Goal: Task Accomplishment & Management: Manage account settings

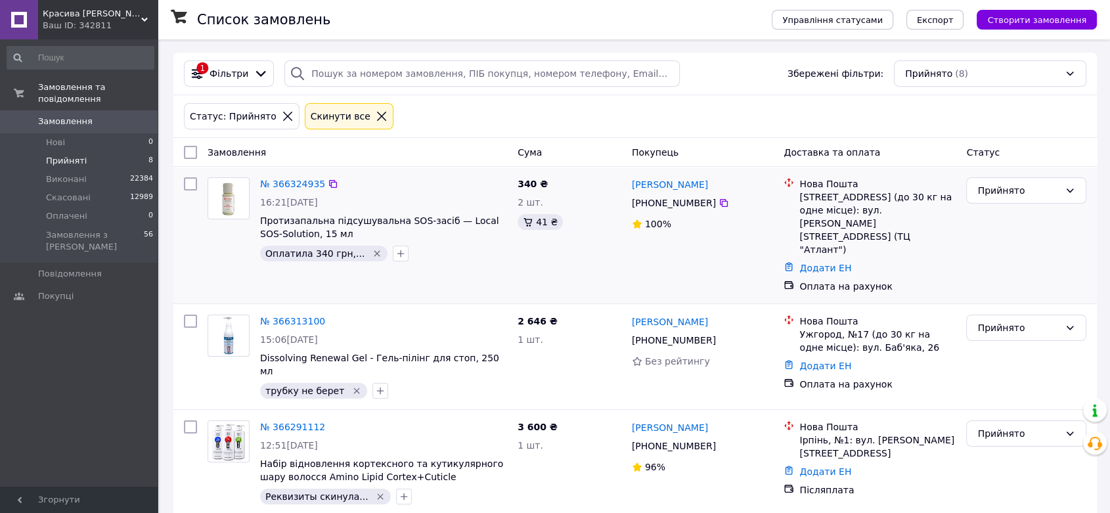
drag, startPoint x: 707, startPoint y: 204, endPoint x: 629, endPoint y: 206, distance: 78.8
click at [629, 206] on div "[PHONE_NUMBER]" at bounding box center [673, 203] width 89 height 18
copy span "[PHONE_NUMBER]"
click at [296, 181] on link "№ 366324935" at bounding box center [292, 184] width 65 height 11
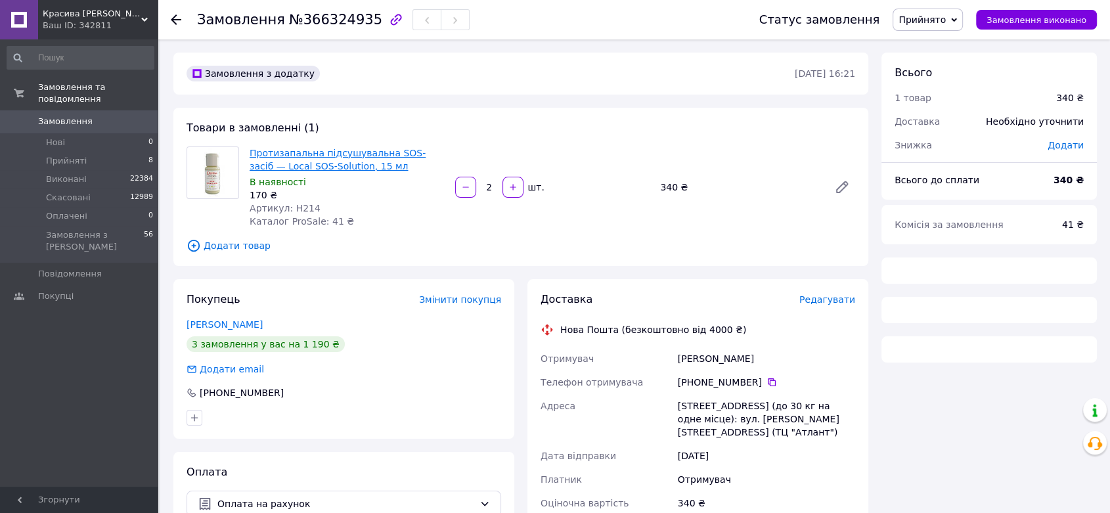
click at [326, 156] on link "Протизапальна підсушувальна SOS-засіб — Local SOS-Solution, 15 мл" at bounding box center [338, 160] width 176 height 24
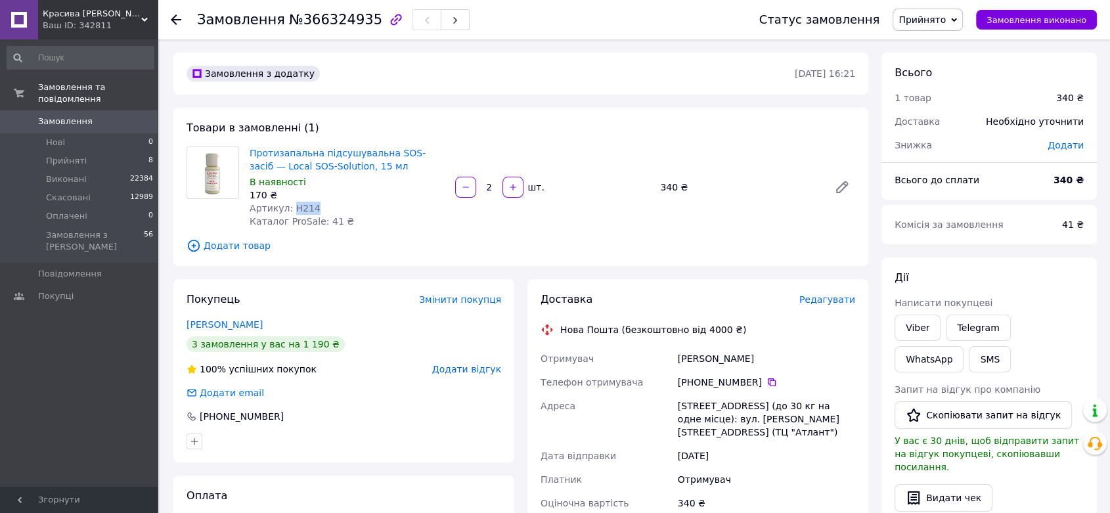
drag, startPoint x: 311, startPoint y: 206, endPoint x: 291, endPoint y: 205, distance: 20.4
click at [291, 205] on div "Артикул: H214" at bounding box center [347, 208] width 195 height 13
copy span "H214"
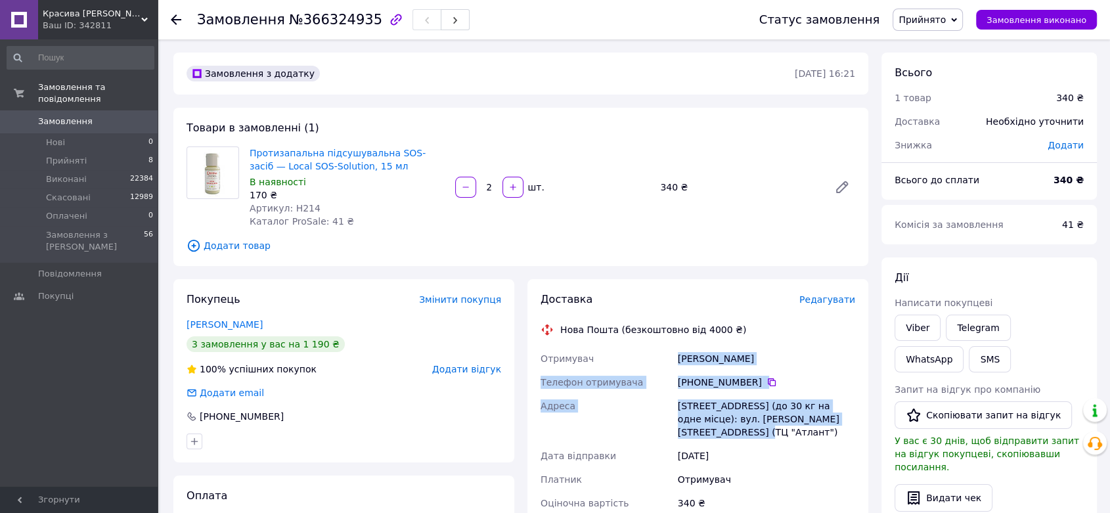
drag, startPoint x: 849, startPoint y: 419, endPoint x: 671, endPoint y: 365, distance: 186.8
click at [671, 365] on div "Отримувач [PERSON_NAME] Телефон отримувача [PHONE_NUMBER]   [PERSON_NAME], №13 …" at bounding box center [698, 431] width 320 height 168
copy div "Отримувач [PERSON_NAME] Телефон отримувача [PHONE_NUMBER]   [PERSON_NAME], №13 …"
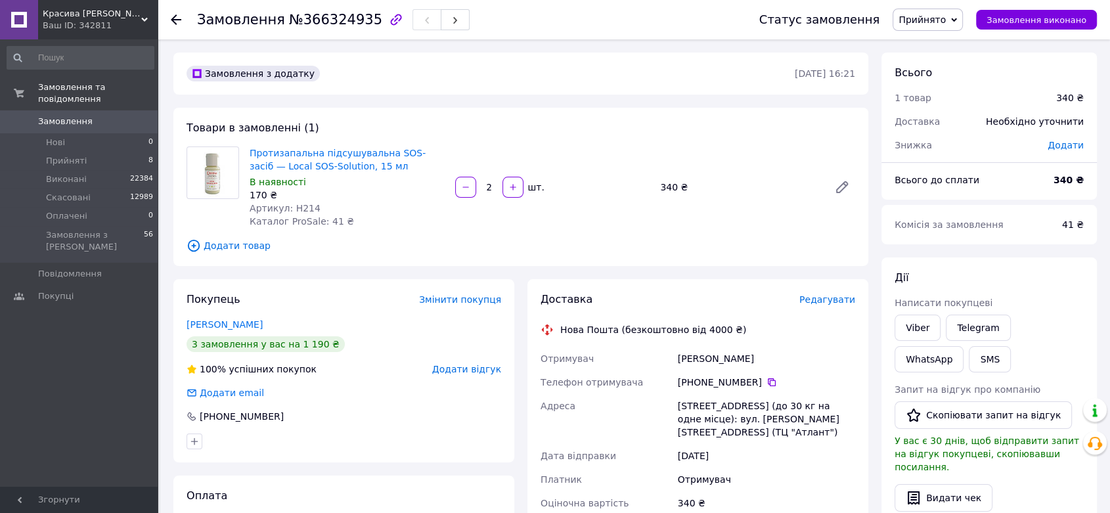
click at [384, 224] on div "Протизапальна підсушувальна SOS-засіб — Local SOS-Solution, 15 мл В наявності 1…" at bounding box center [347, 187] width 206 height 87
click at [59, 155] on span "Прийняті" at bounding box center [66, 161] width 41 height 12
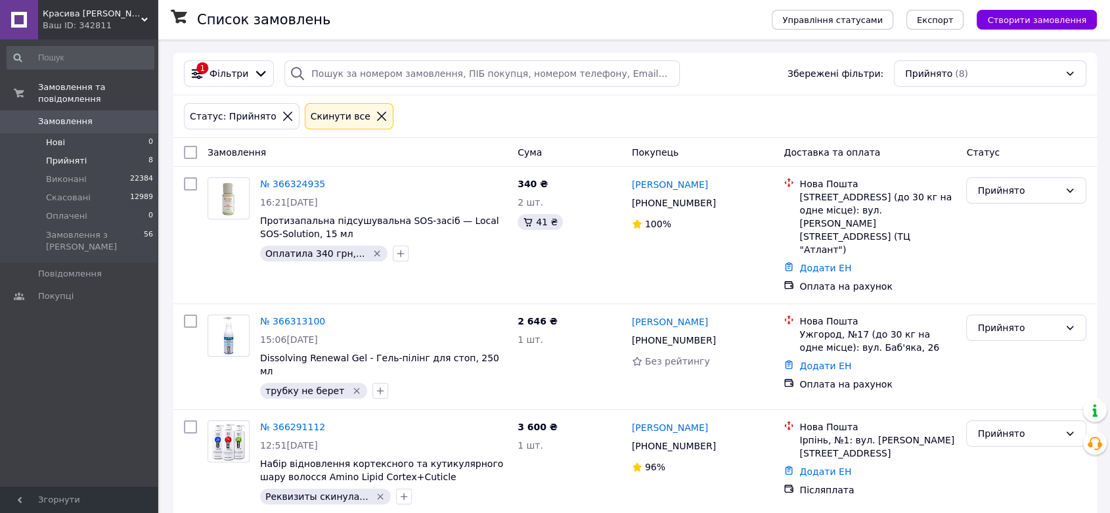
click at [53, 137] on span "Нові" at bounding box center [55, 143] width 19 height 12
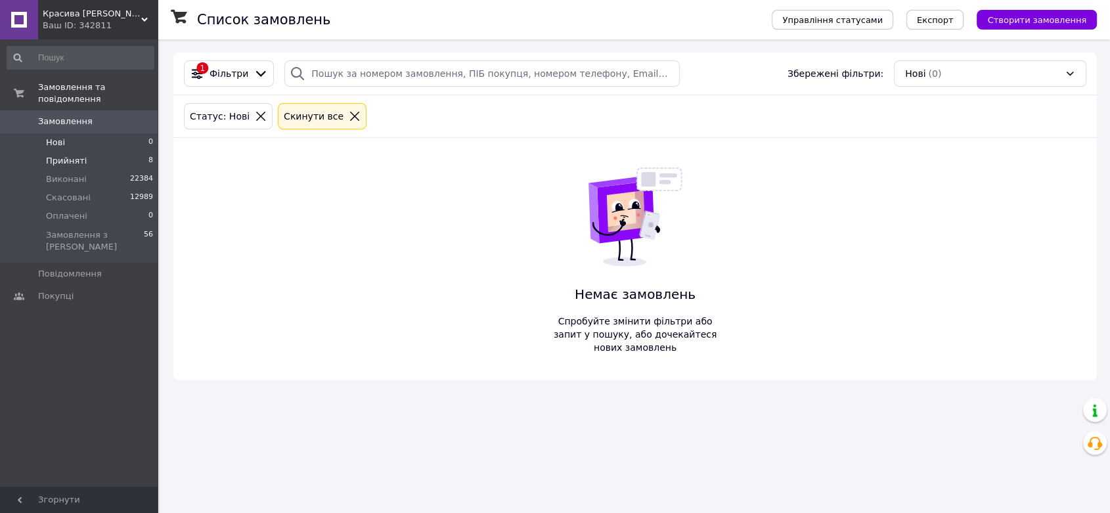
click at [67, 155] on span "Прийняті" at bounding box center [66, 161] width 41 height 12
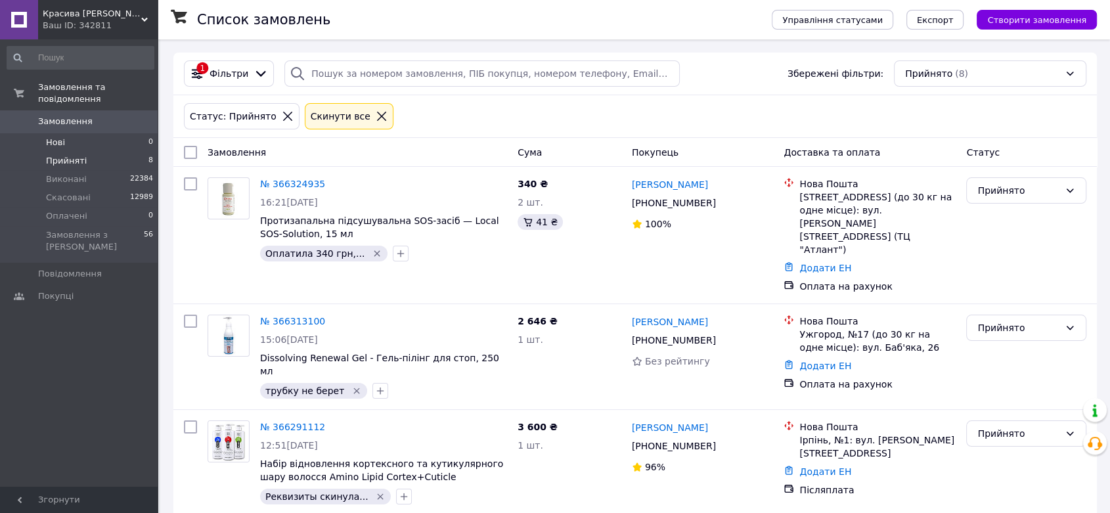
click at [60, 137] on span "Нові" at bounding box center [55, 143] width 19 height 12
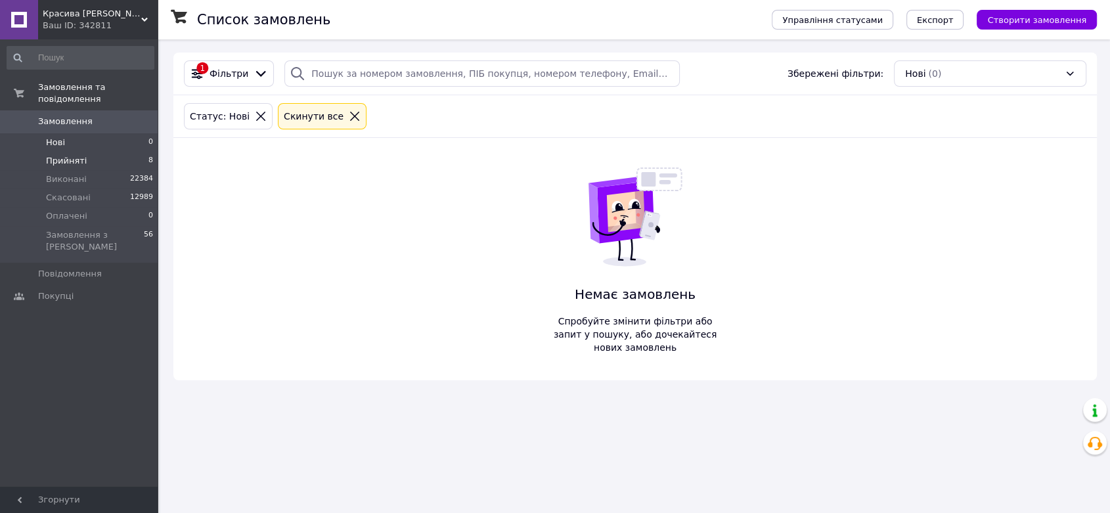
click at [68, 155] on span "Прийняті" at bounding box center [66, 161] width 41 height 12
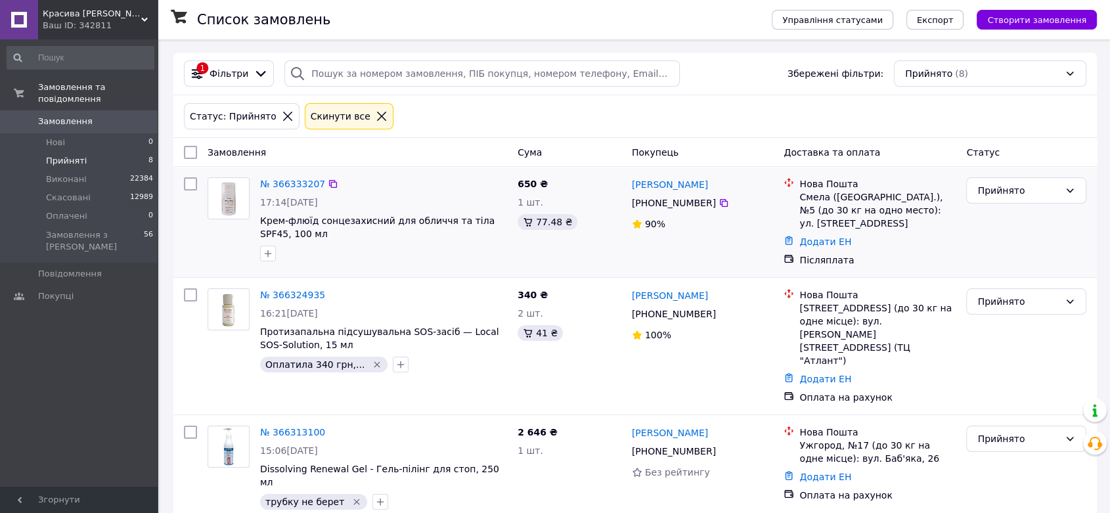
drag, startPoint x: 707, startPoint y: 205, endPoint x: 629, endPoint y: 203, distance: 77.5
click at [629, 203] on div "[PHONE_NUMBER]" at bounding box center [673, 203] width 89 height 18
copy span "[PHONE_NUMBER]"
click at [292, 183] on link "№ 366333207" at bounding box center [292, 184] width 65 height 11
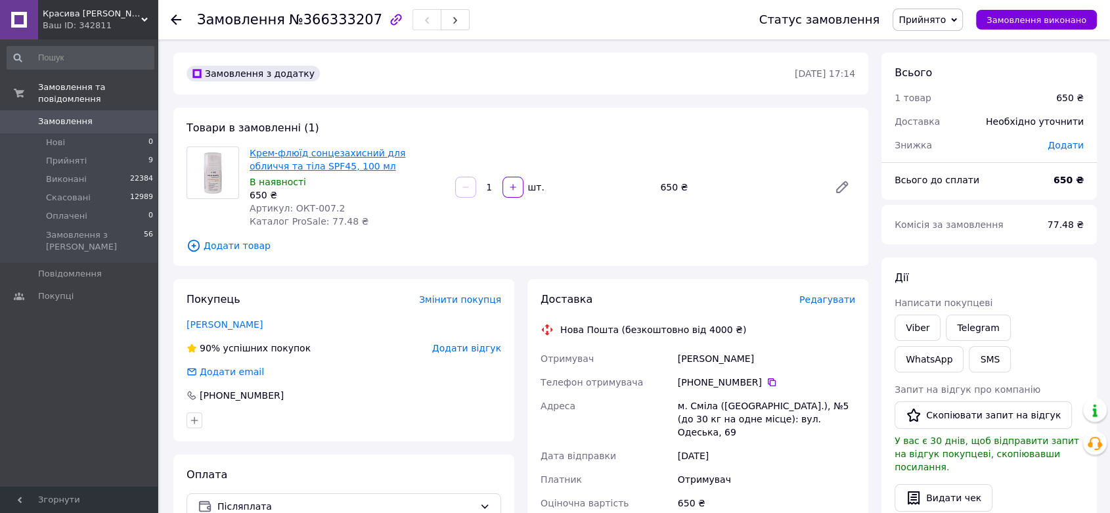
click at [280, 156] on link "Крем-флюїд сонцезахисний для обличчя та тіла SPF45, 100 мл" at bounding box center [328, 160] width 156 height 24
drag, startPoint x: 326, startPoint y: 166, endPoint x: 251, endPoint y: 157, distance: 76.1
click at [251, 157] on span "Крем-флюїд сонцезахисний для обличчя та тіла SPF45, 100 мл" at bounding box center [347, 159] width 195 height 26
copy link "Крем-флюїд сонцезахисний для обличчя та тіла SPF45, 100 мл"
click at [231, 325] on link "[PERSON_NAME]" at bounding box center [225, 324] width 76 height 11
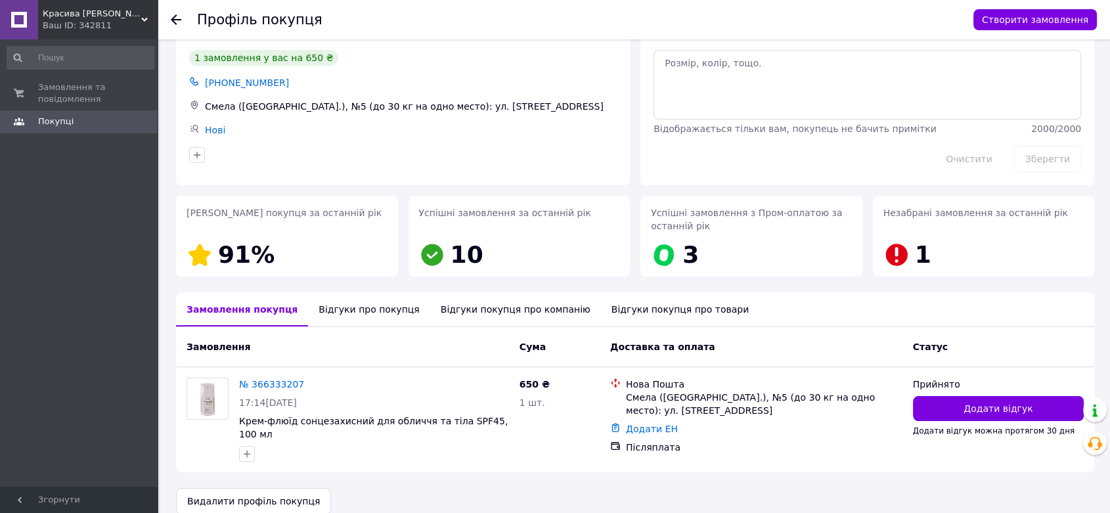
scroll to position [66, 0]
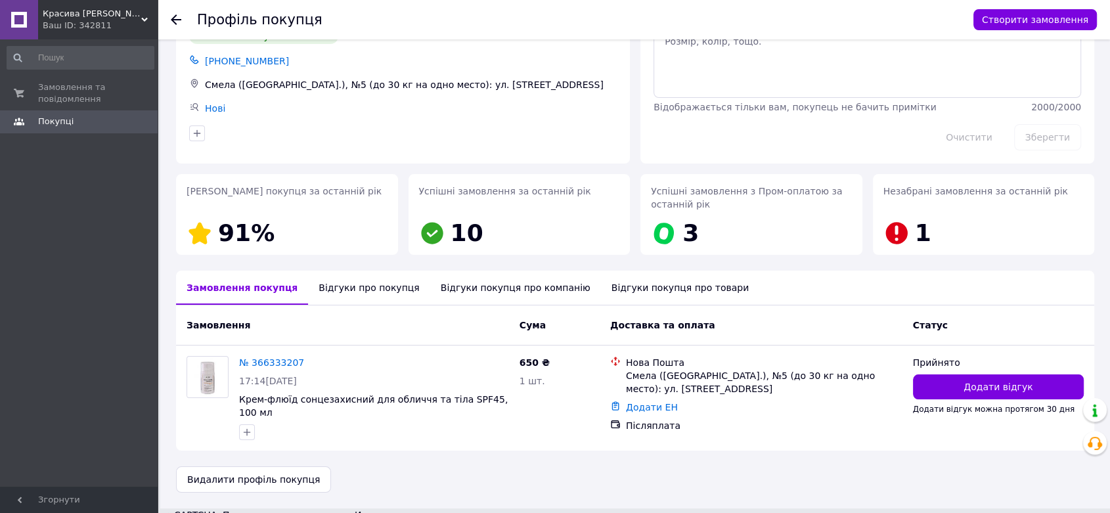
click at [361, 286] on div "Відгуки про покупця" at bounding box center [369, 288] width 122 height 34
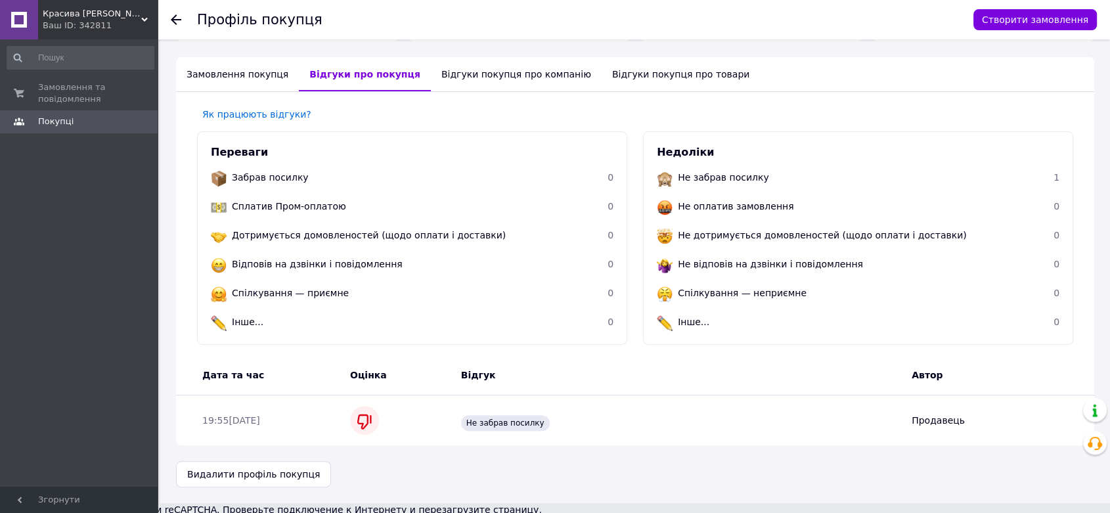
scroll to position [282, 0]
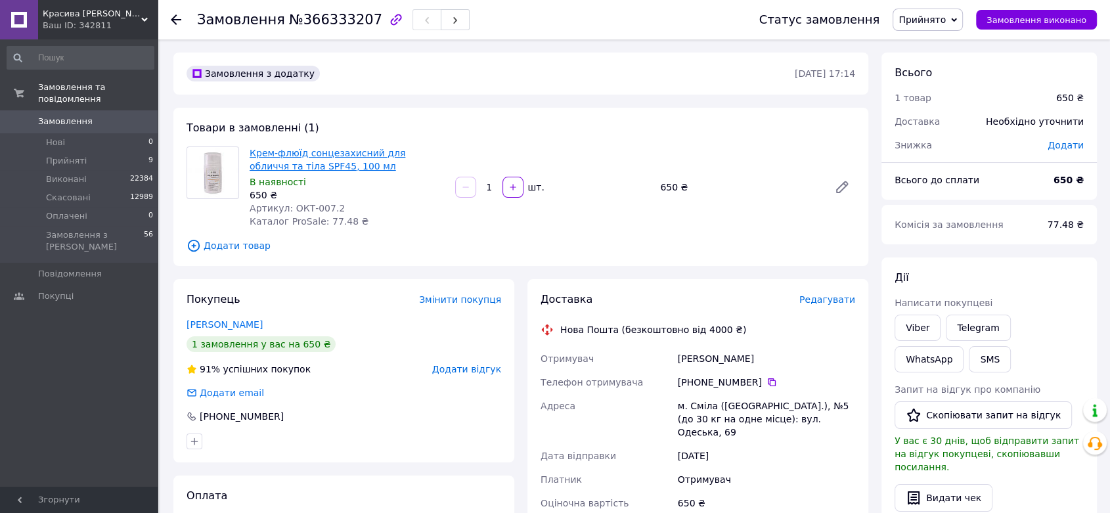
click at [284, 156] on link "Крем-флюїд сонцезахисний для обличчя та тіла SPF45, 100 мл" at bounding box center [328, 160] width 156 height 24
click at [79, 155] on span "Прийняті" at bounding box center [66, 161] width 41 height 12
